Goal: Find contact information: Find contact information

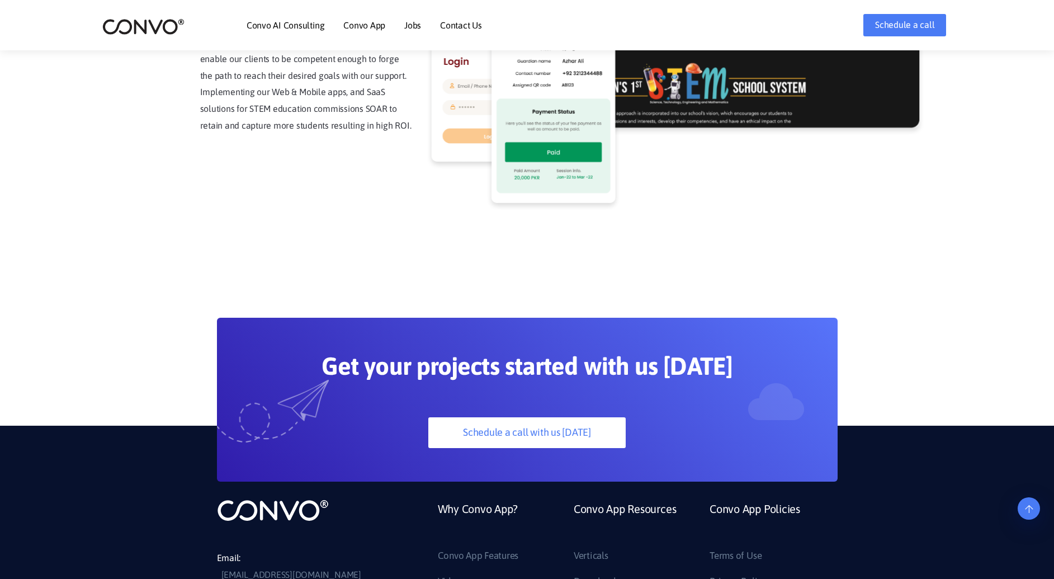
scroll to position [3005, 0]
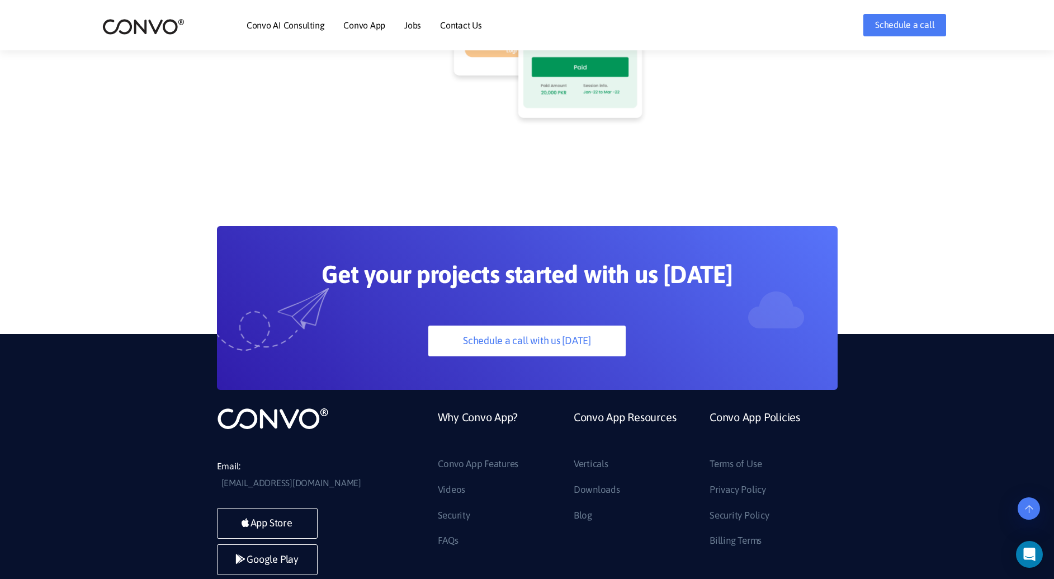
click at [460, 26] on link "Contact Us" at bounding box center [461, 25] width 42 height 9
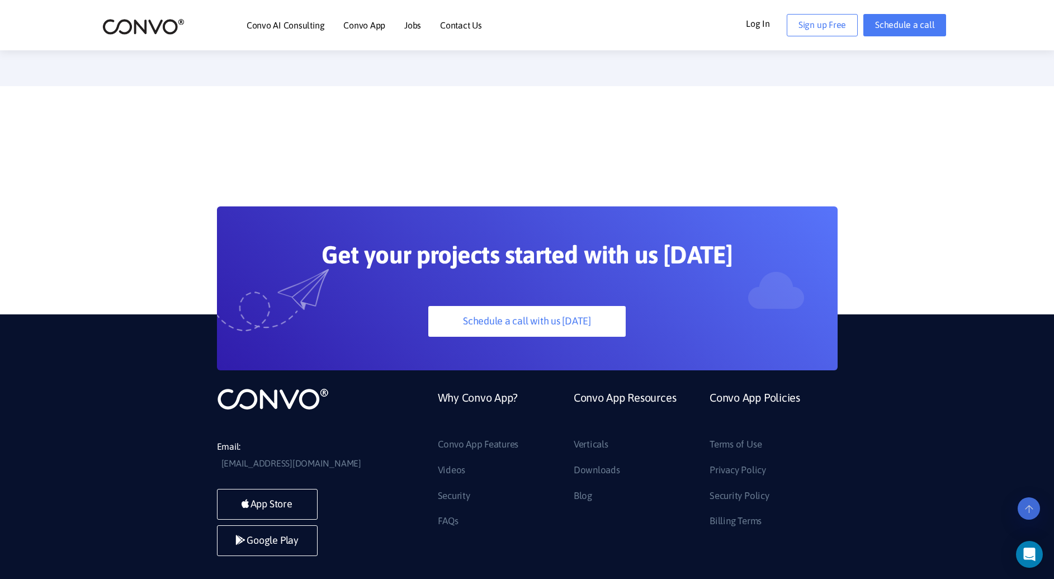
scroll to position [773, 0]
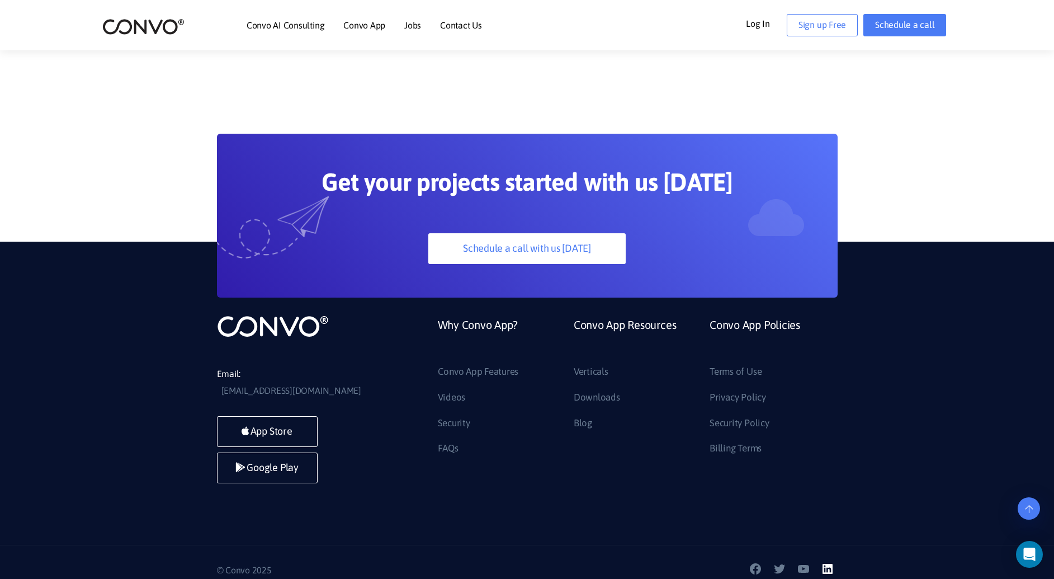
click at [831, 564] on icon at bounding box center [828, 569] width 10 height 10
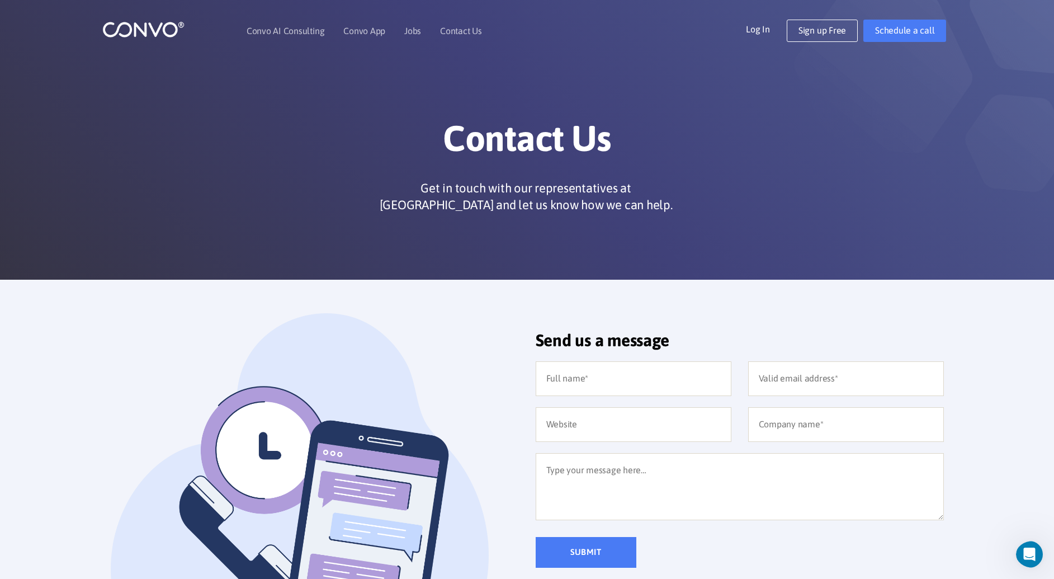
scroll to position [1, 0]
